Goal: Obtain resource: Download file/media

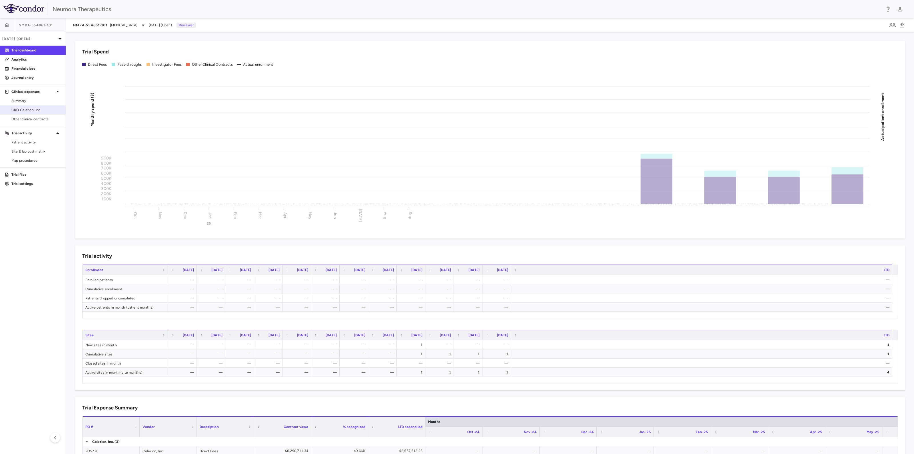
click at [29, 108] on span "CRO Celerion, Inc." at bounding box center [36, 109] width 50 height 5
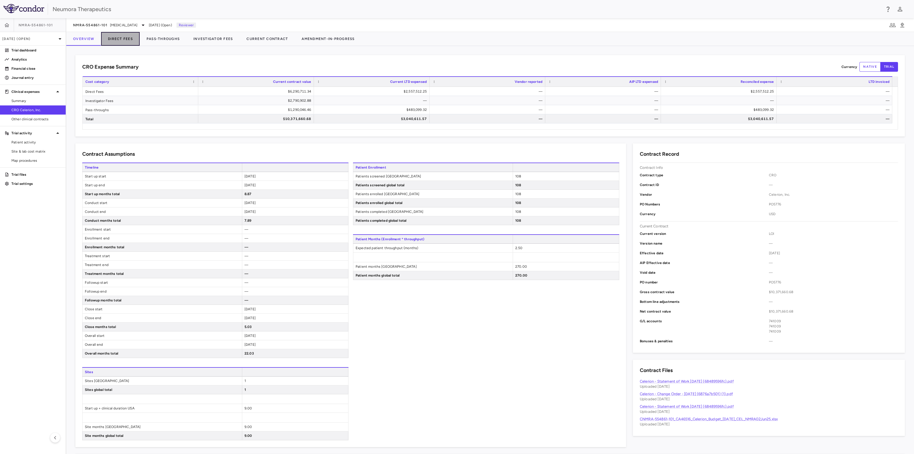
drag, startPoint x: 131, startPoint y: 37, endPoint x: 137, endPoint y: 35, distance: 6.4
click at [131, 37] on button "Direct Fees" at bounding box center [120, 39] width 39 height 14
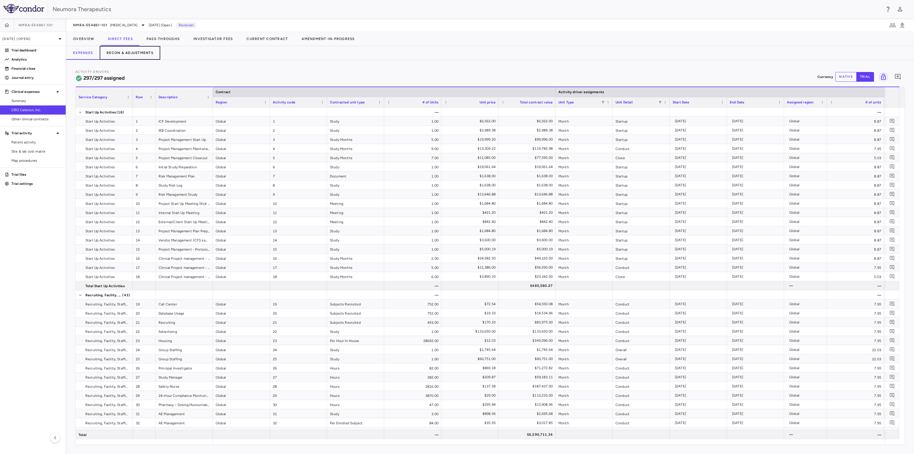
click at [146, 51] on button "Recon & Adjustments" at bounding box center [130, 53] width 61 height 14
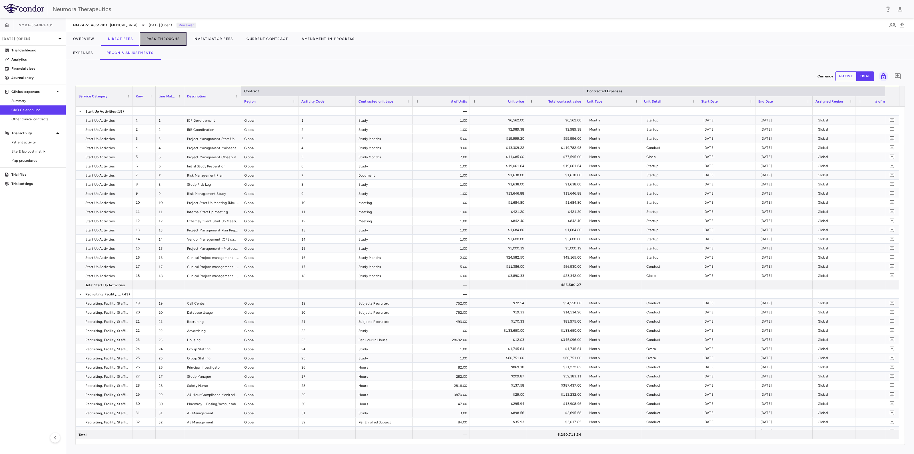
click at [166, 37] on button "Pass-Throughs" at bounding box center [163, 39] width 47 height 14
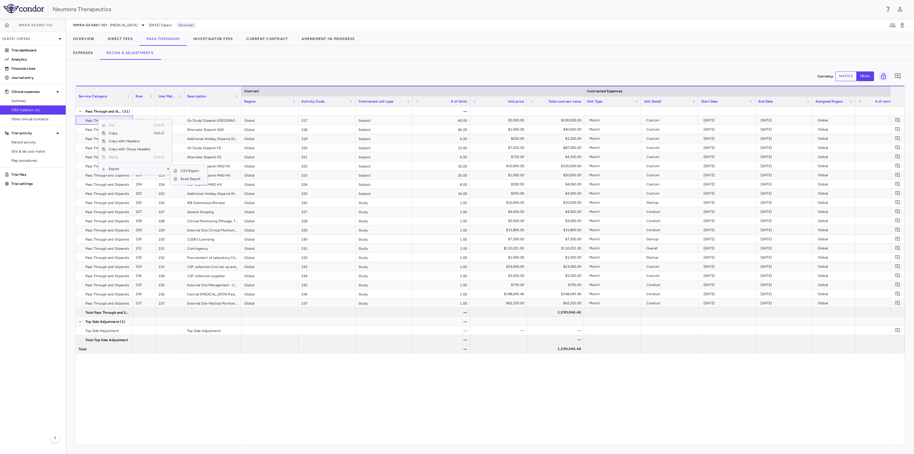
click at [186, 179] on span "Excel Export" at bounding box center [190, 179] width 27 height 8
